Goal: Task Accomplishment & Management: Manage account settings

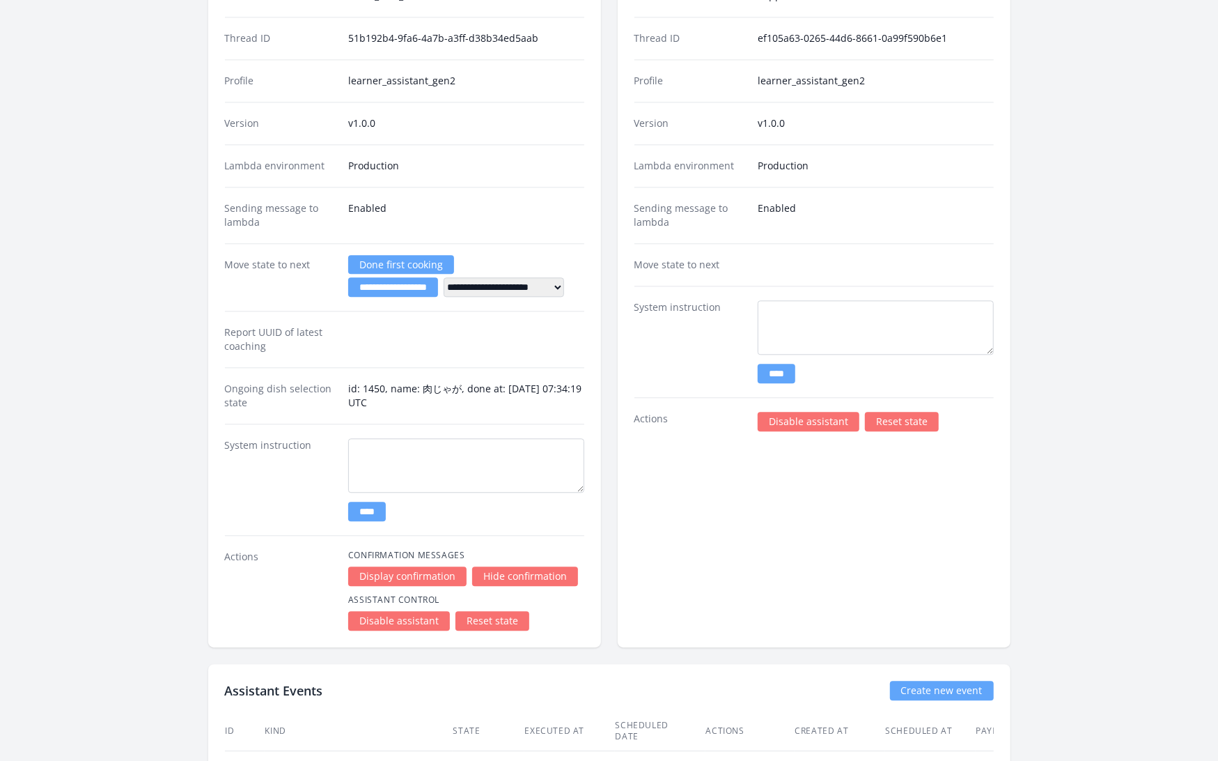
scroll to position [2223, 0]
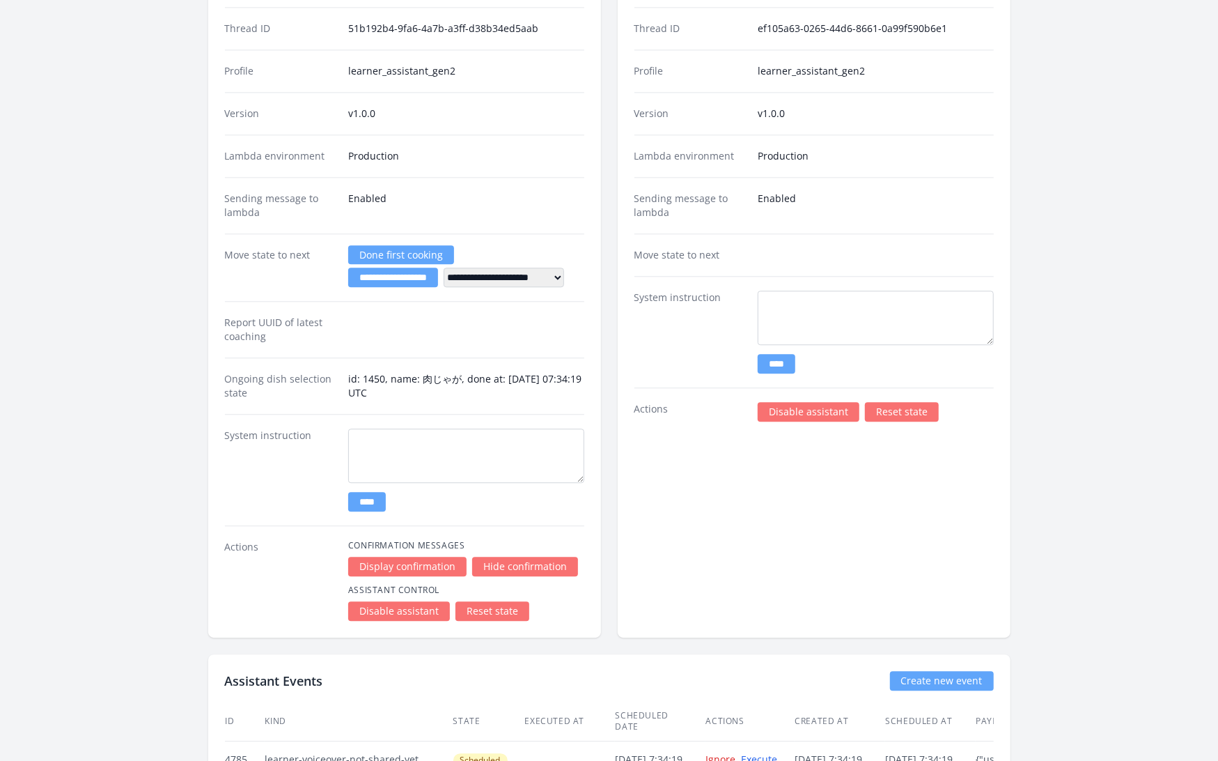
click at [488, 601] on link "Reset state" at bounding box center [492, 611] width 74 height 20
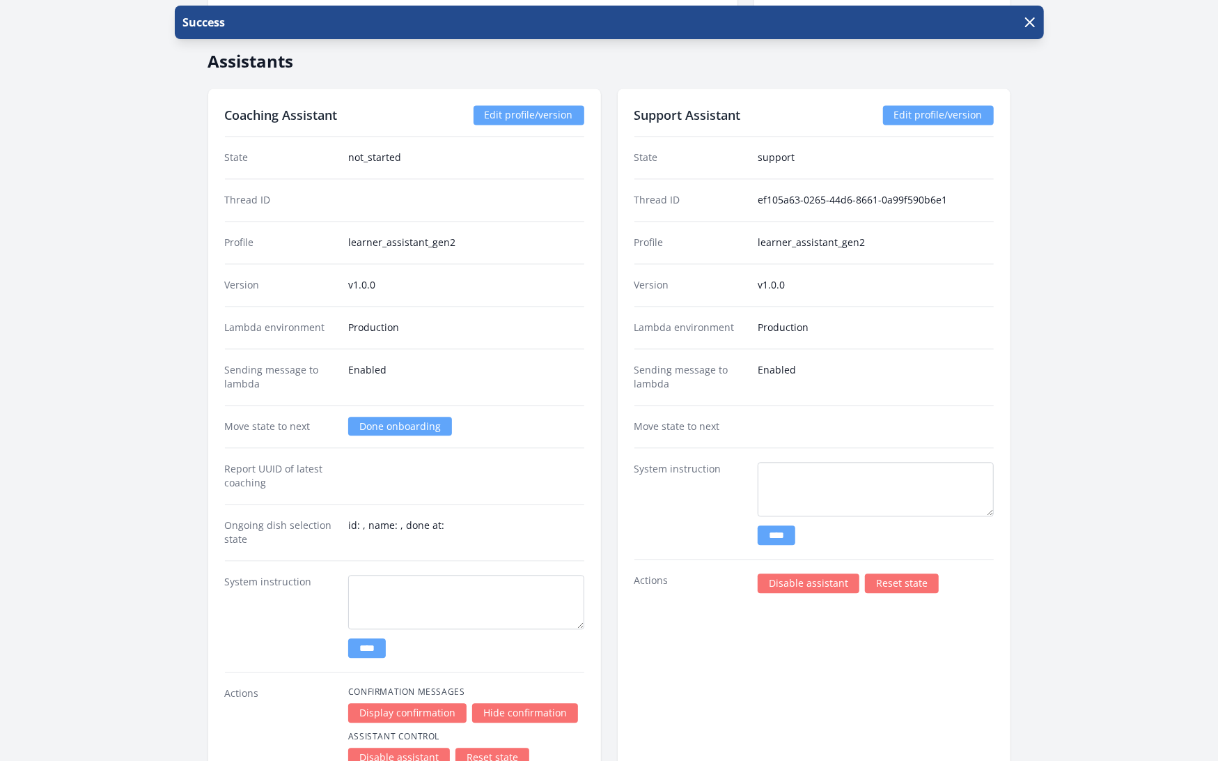
scroll to position [2004, 0]
click at [428, 416] on link "Done onboarding" at bounding box center [400, 425] width 104 height 19
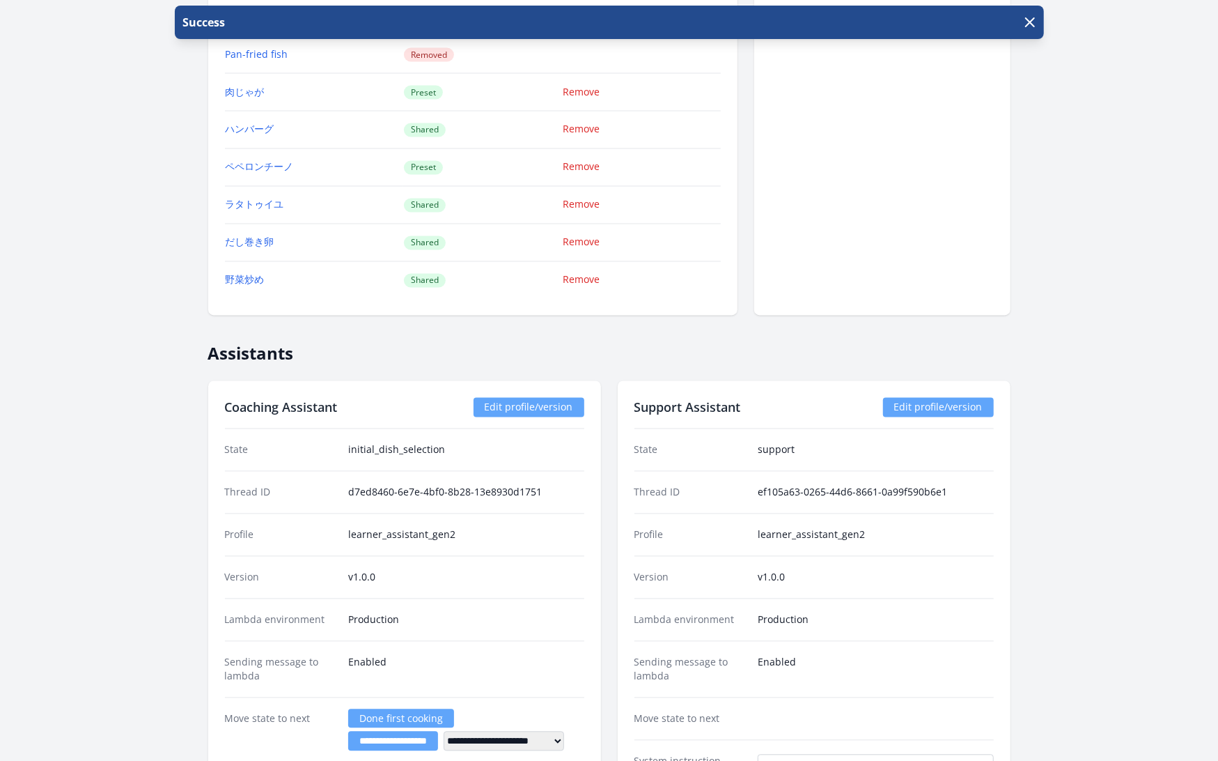
scroll to position [1716, 0]
